Goal: Information Seeking & Learning: Learn about a topic

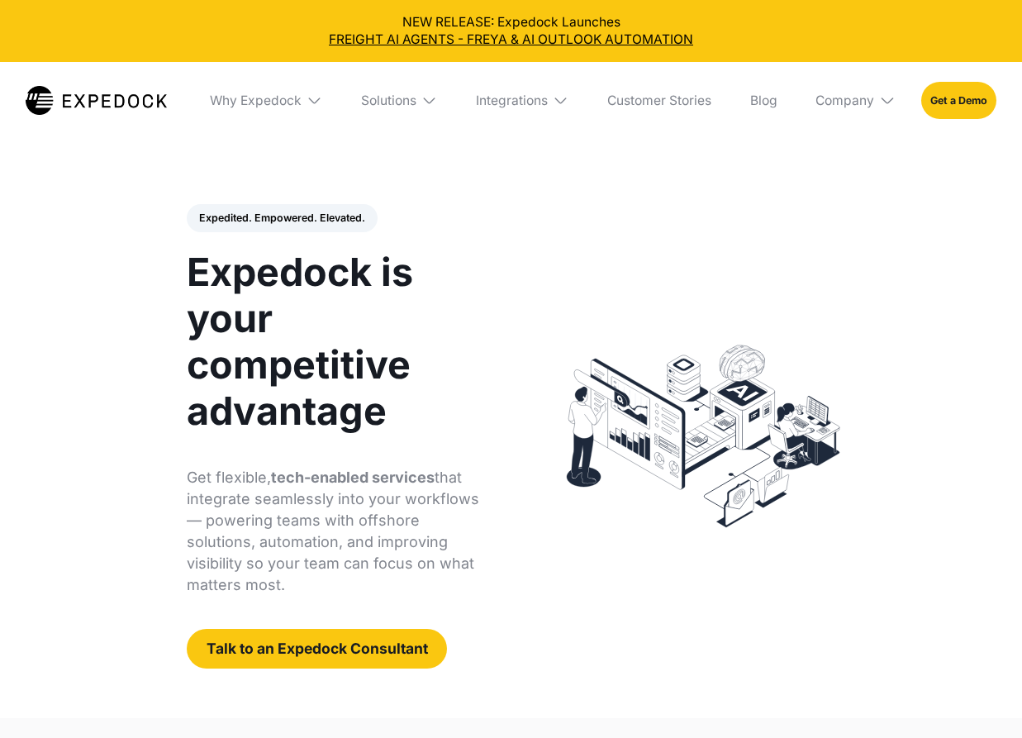
select select
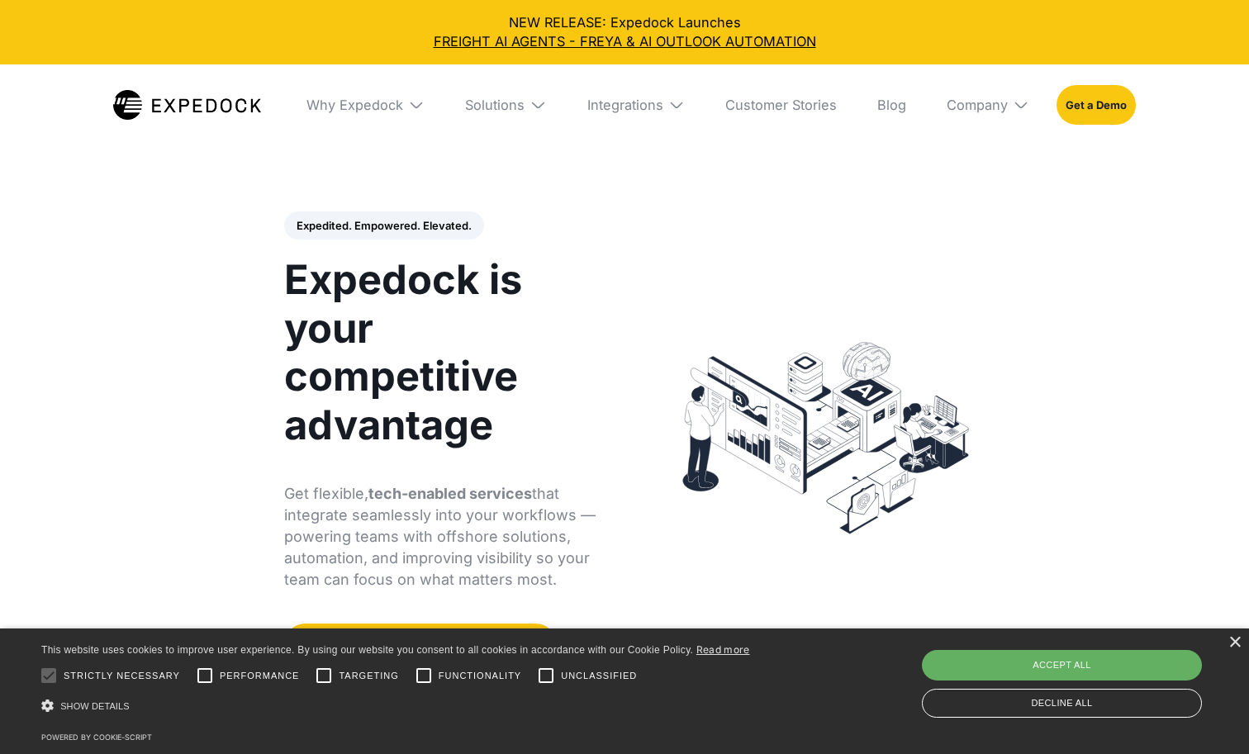
click at [973, 663] on div "Accept all" at bounding box center [1062, 665] width 280 height 30
checkbox input "true"
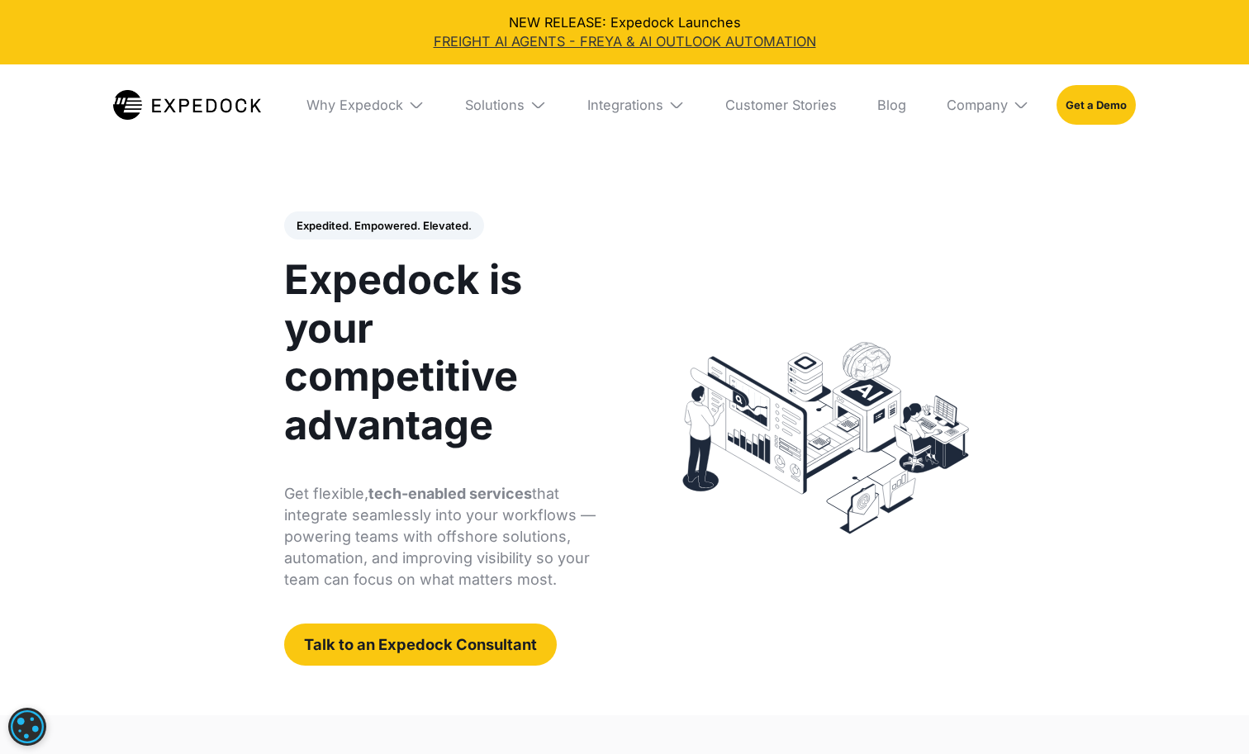
click at [600, 40] on link "FREIGHT AI AGENTS - FREYA & AI OUTLOOK AUTOMATION" at bounding box center [624, 41] width 1222 height 19
click at [578, 185] on div "Expedited. Empowered. Elevated. Automate Freight Document Extraction at 99.97% …" at bounding box center [625, 438] width 754 height 553
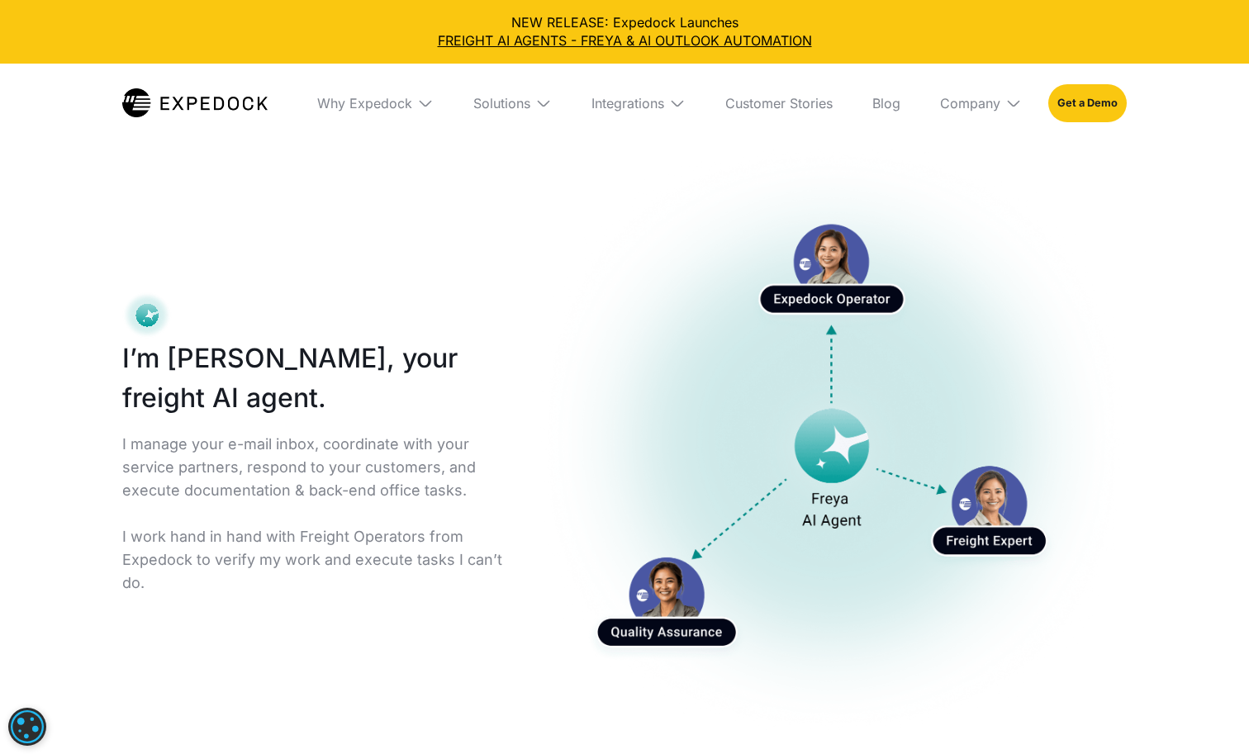
select select
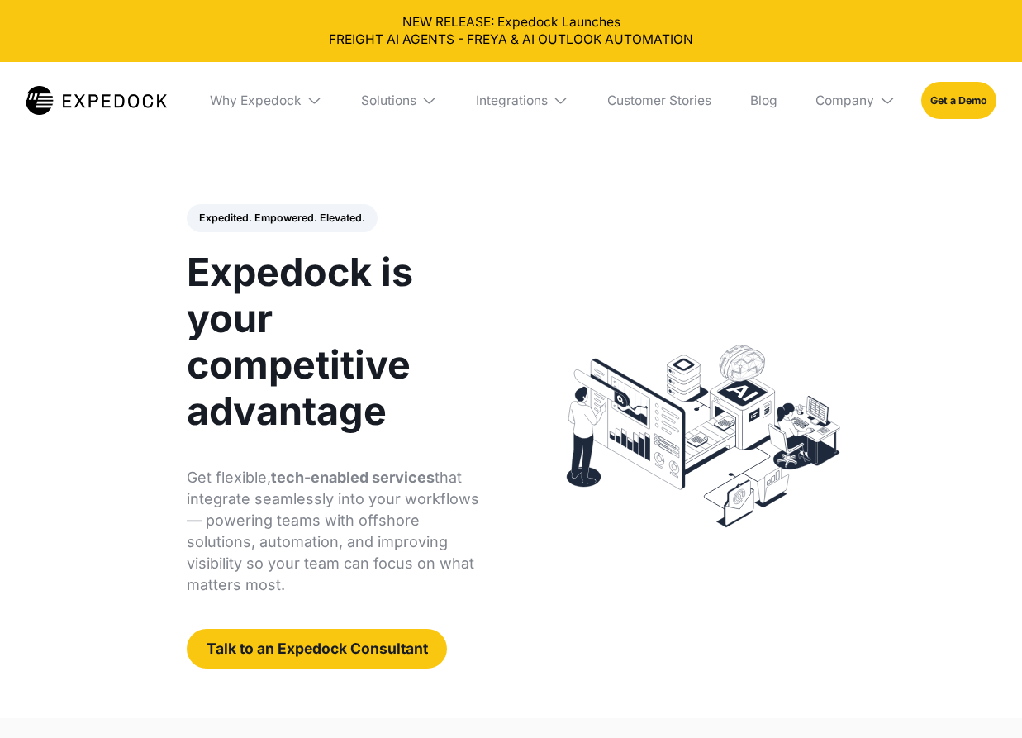
select select
